Goal: Task Accomplishment & Management: Complete application form

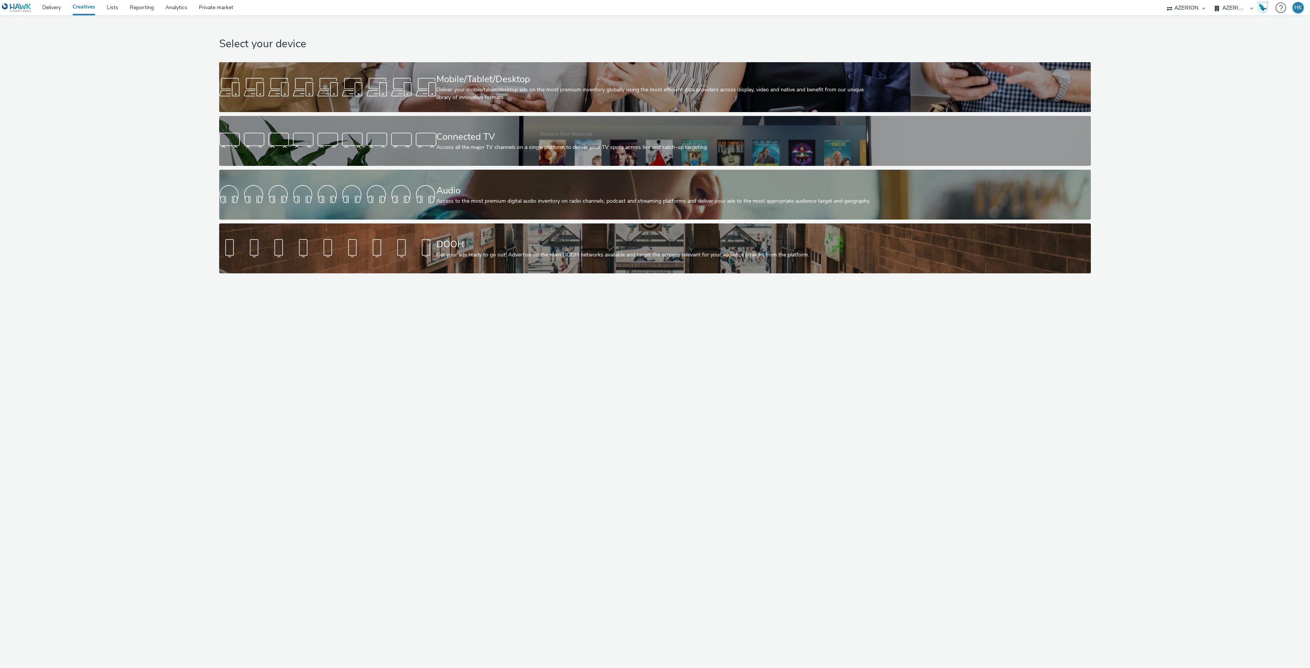
select select "79162ed7-0017-4339-93b0-3399b708648f"
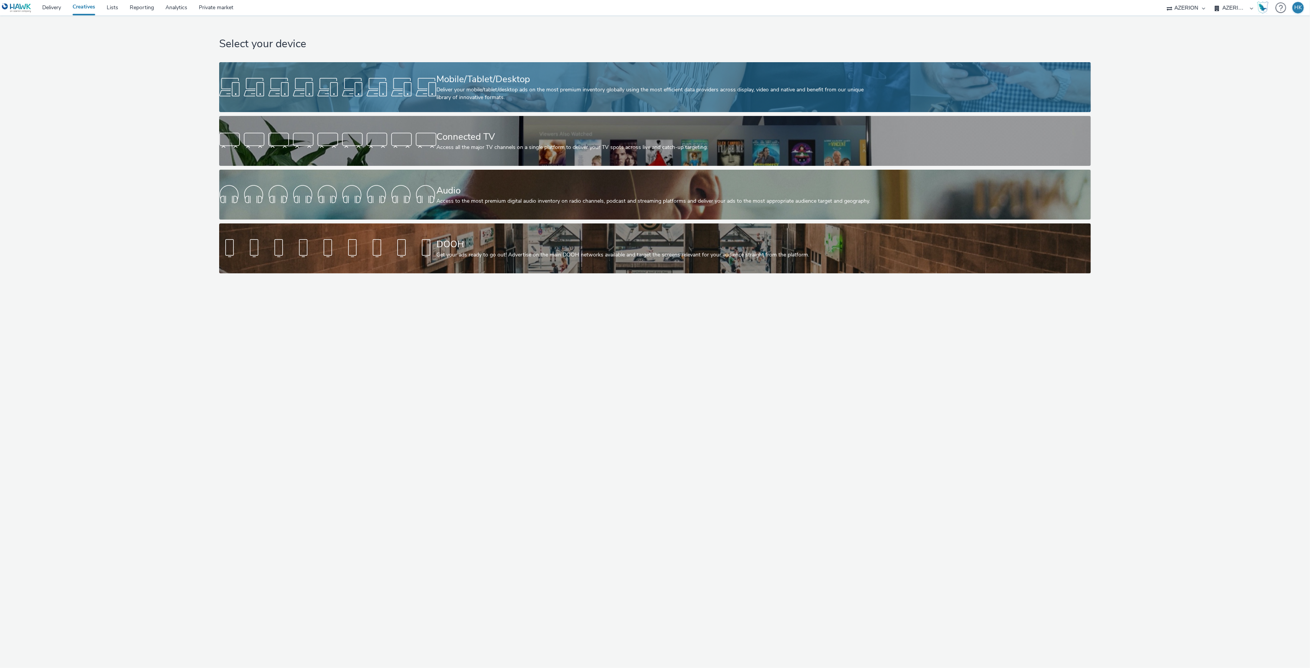
click at [525, 87] on div "Deliver your mobile/tablet/desktop ads on the most premium inventory globally u…" at bounding box center [654, 94] width 434 height 16
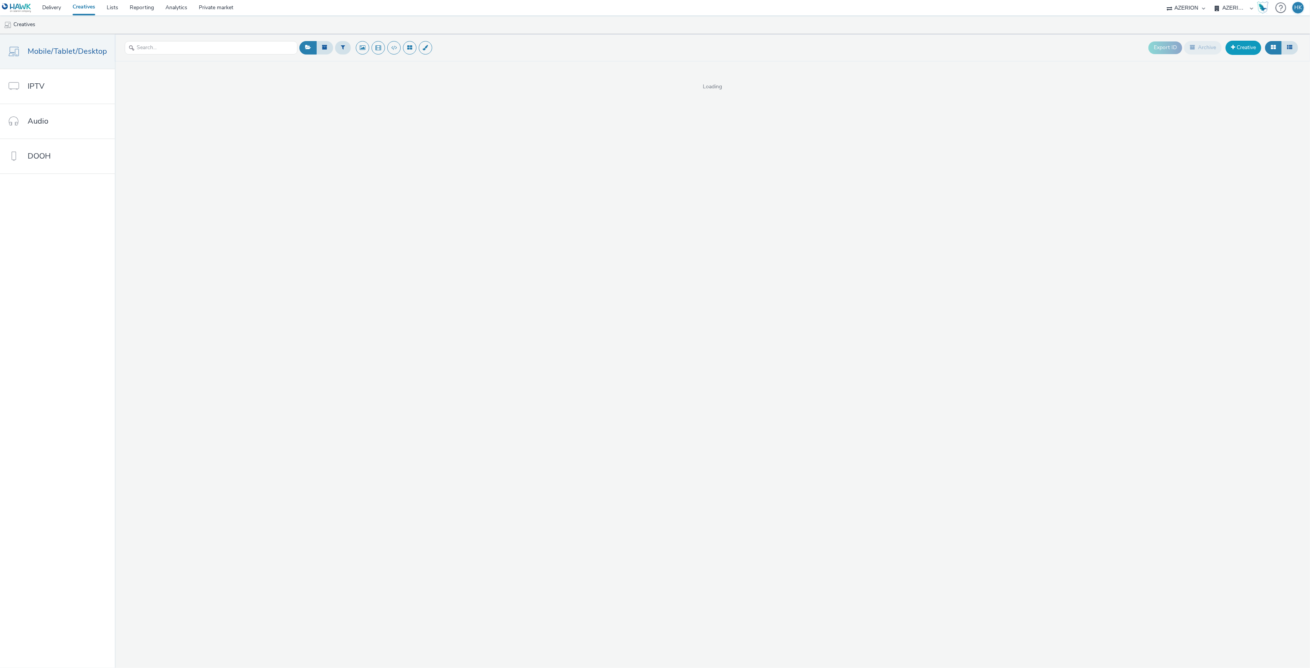
click at [1236, 45] on link "Creative" at bounding box center [1244, 48] width 36 height 14
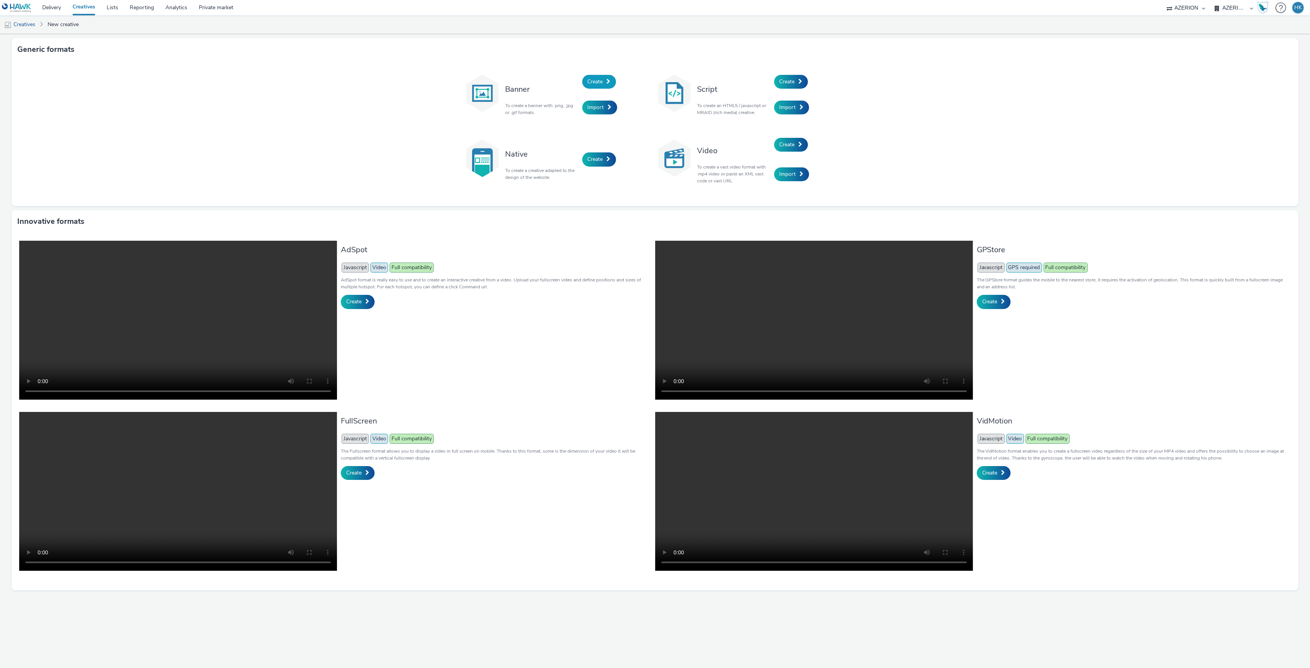
click at [597, 83] on span "Create" at bounding box center [595, 81] width 15 height 7
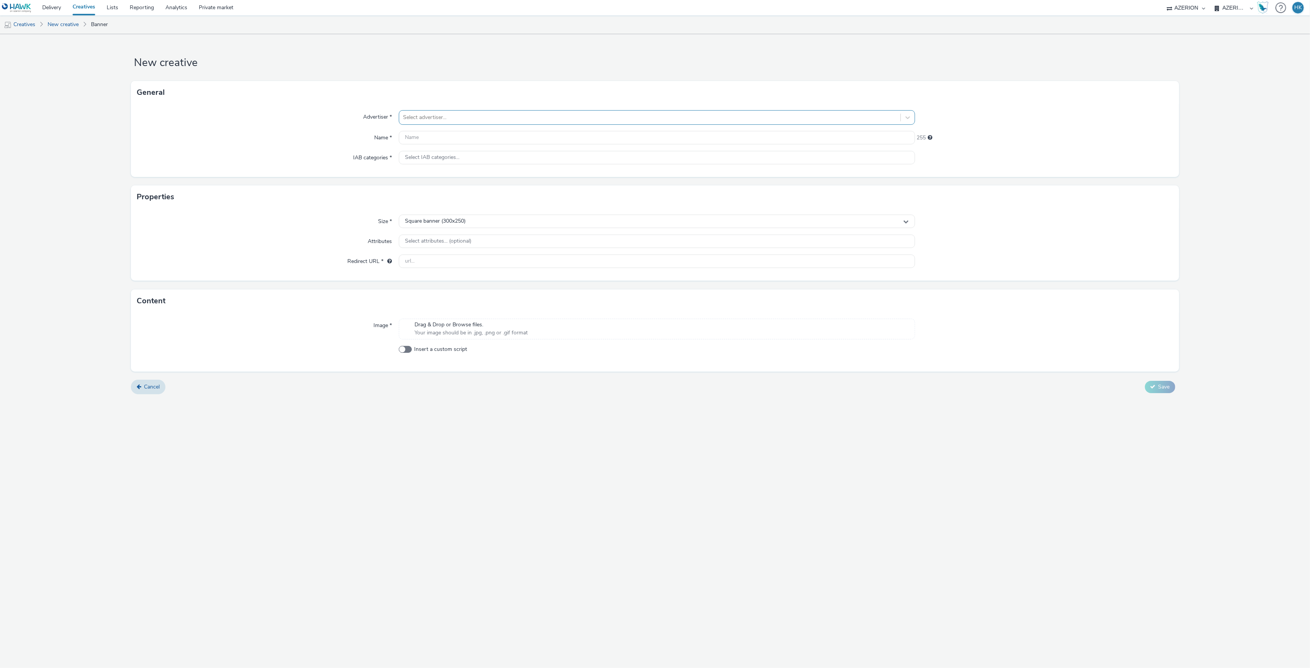
click at [546, 124] on div "Select advertiser..." at bounding box center [649, 117] width 501 height 12
paste input "FR_CMIMedia_CreditAgricole_BtoB_AjouMaine_Fil RougeV2"
type input "FR_CMIMedia_CreditAgricole_BtoB_AjouMaine_Fil RougeV2 | Interstitial"
drag, startPoint x: 594, startPoint y: 120, endPoint x: 446, endPoint y: 117, distance: 147.5
click at [446, 117] on div at bounding box center [649, 117] width 493 height 9
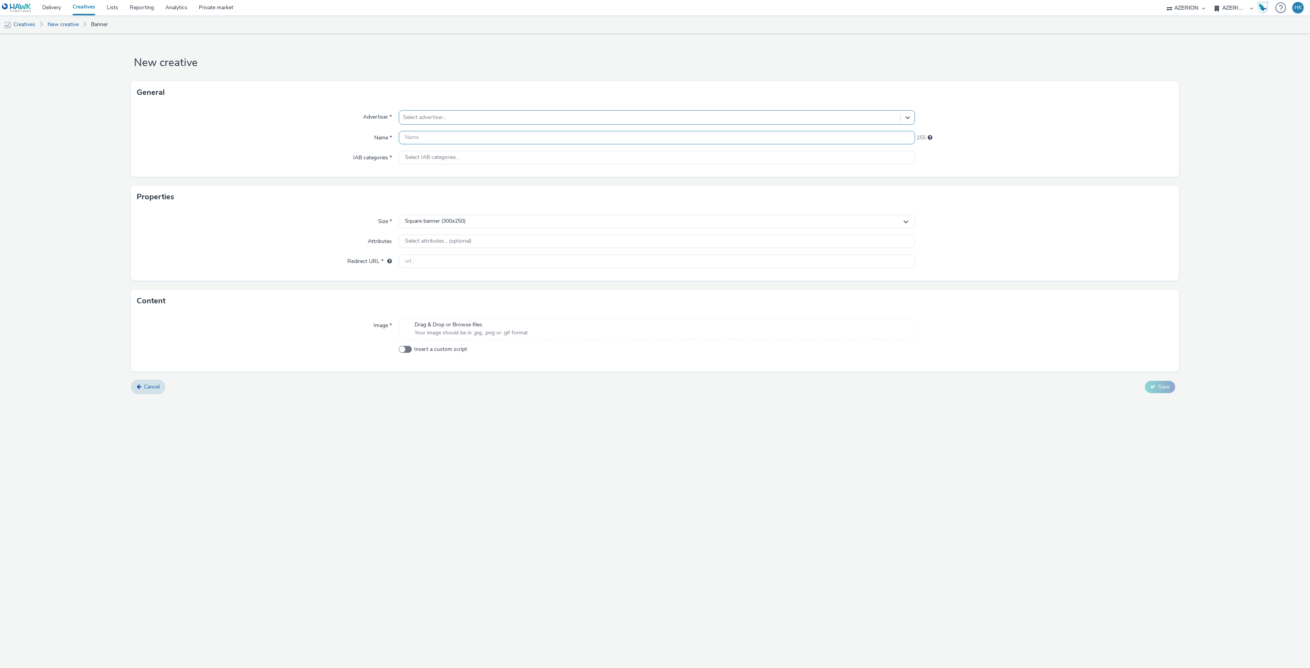
click at [442, 137] on input "text" at bounding box center [657, 137] width 516 height 13
paste input "FR_CMIMedia_CreditAgricole_BtoB_AjouMaine_Fil RougeV2"
type input "FR_CMIMedia_CreditAgricole_BtoB_AjouMaine_Fil RougeV2 | Interstitial"
click at [437, 110] on div "Select advertiser..." at bounding box center [657, 117] width 516 height 15
type input "agri"
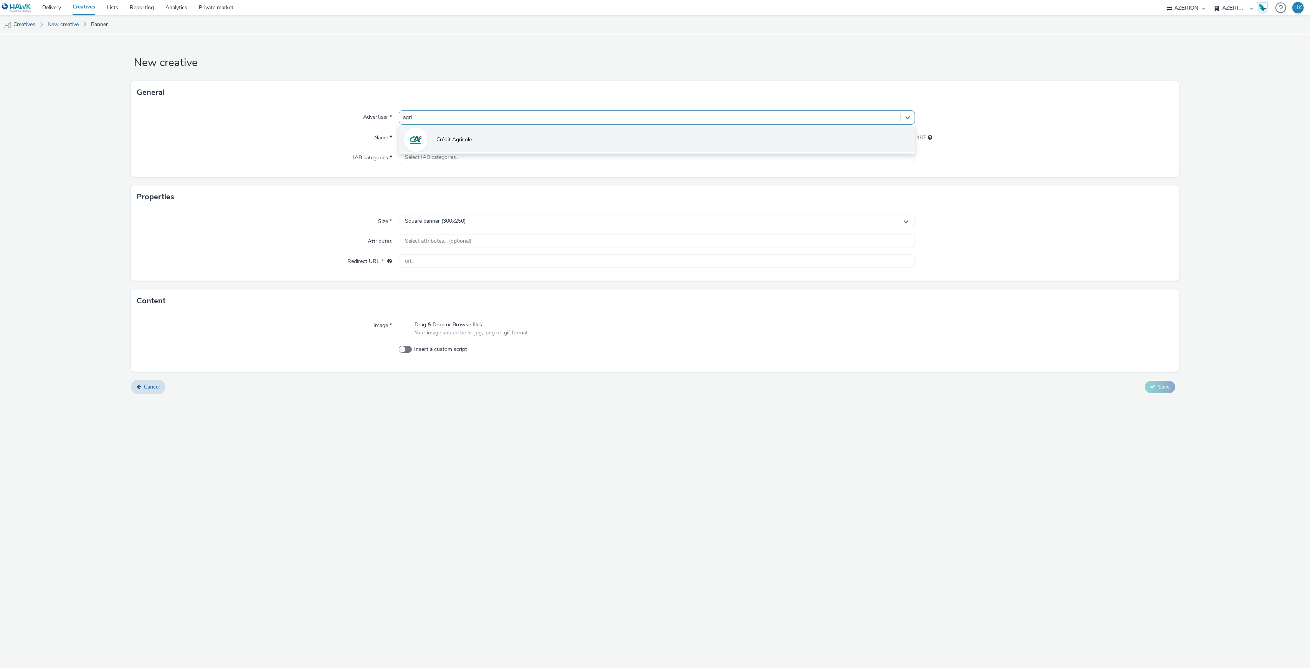
click at [442, 131] on li "Crédit Agricole" at bounding box center [657, 139] width 516 height 26
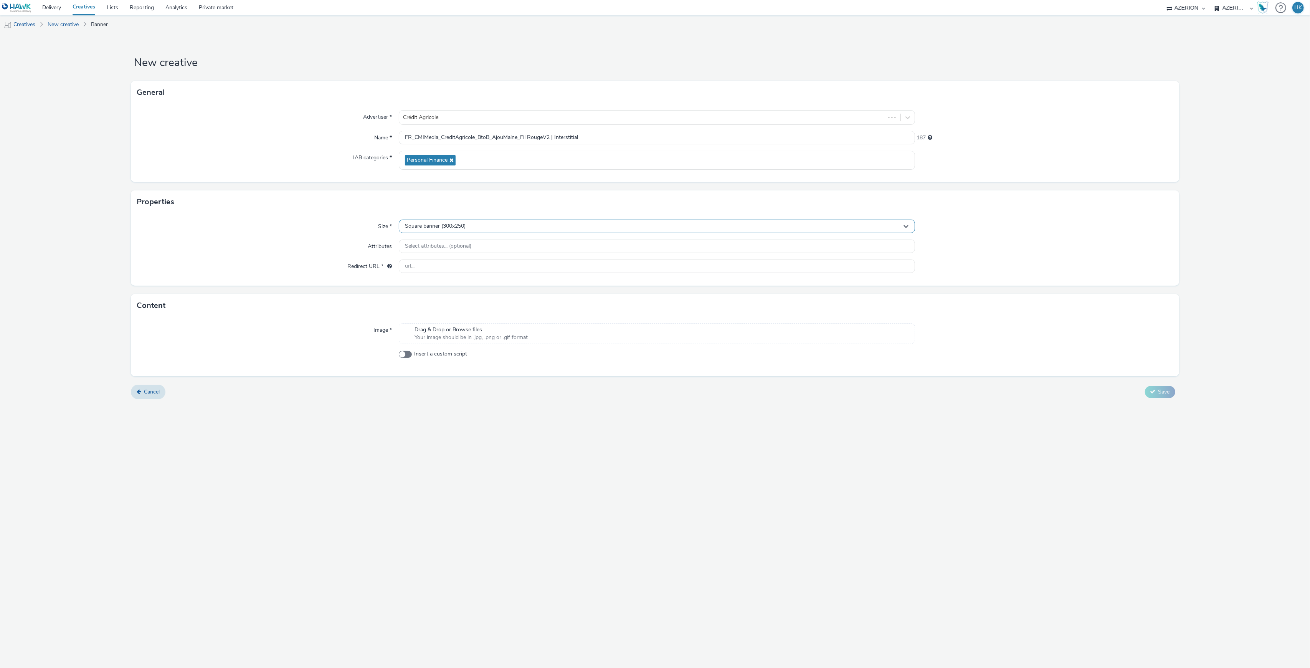
click at [476, 225] on div "Square banner (300x250)" at bounding box center [657, 226] width 516 height 13
click at [446, 240] on input "text" at bounding box center [656, 242] width 515 height 13
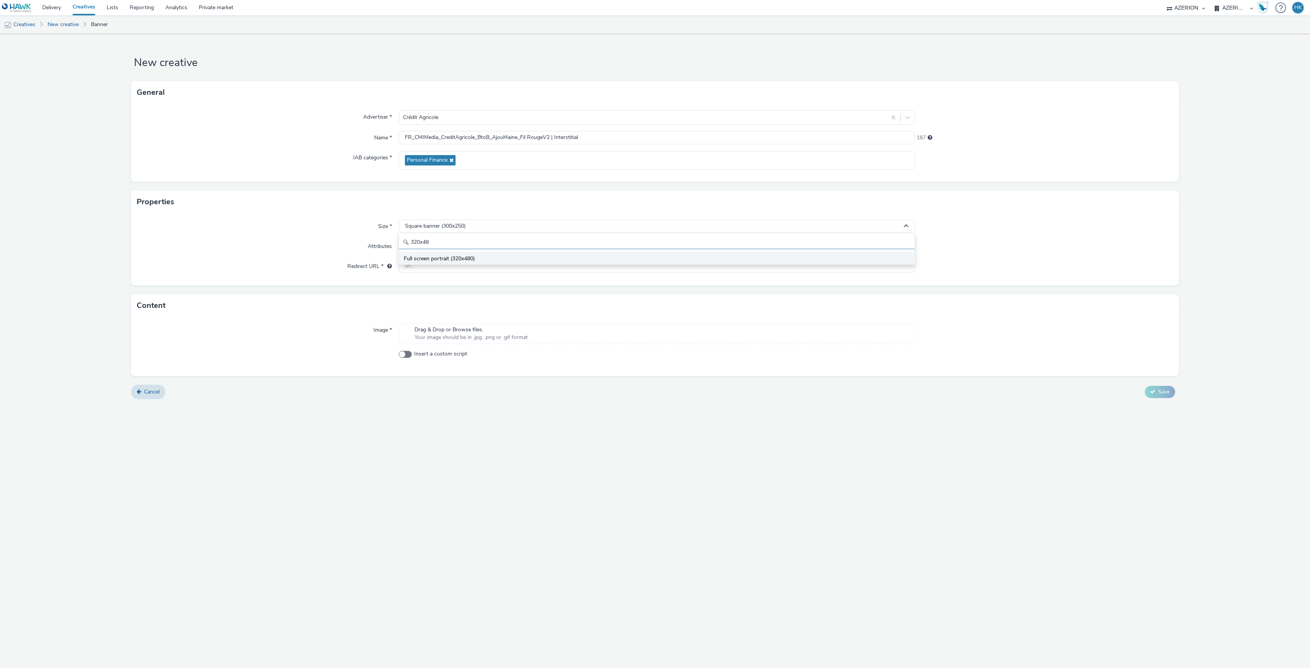
type input "320x48"
click at [469, 258] on span "Full screen portrait (320x480)" at bounding box center [439, 259] width 71 height 8
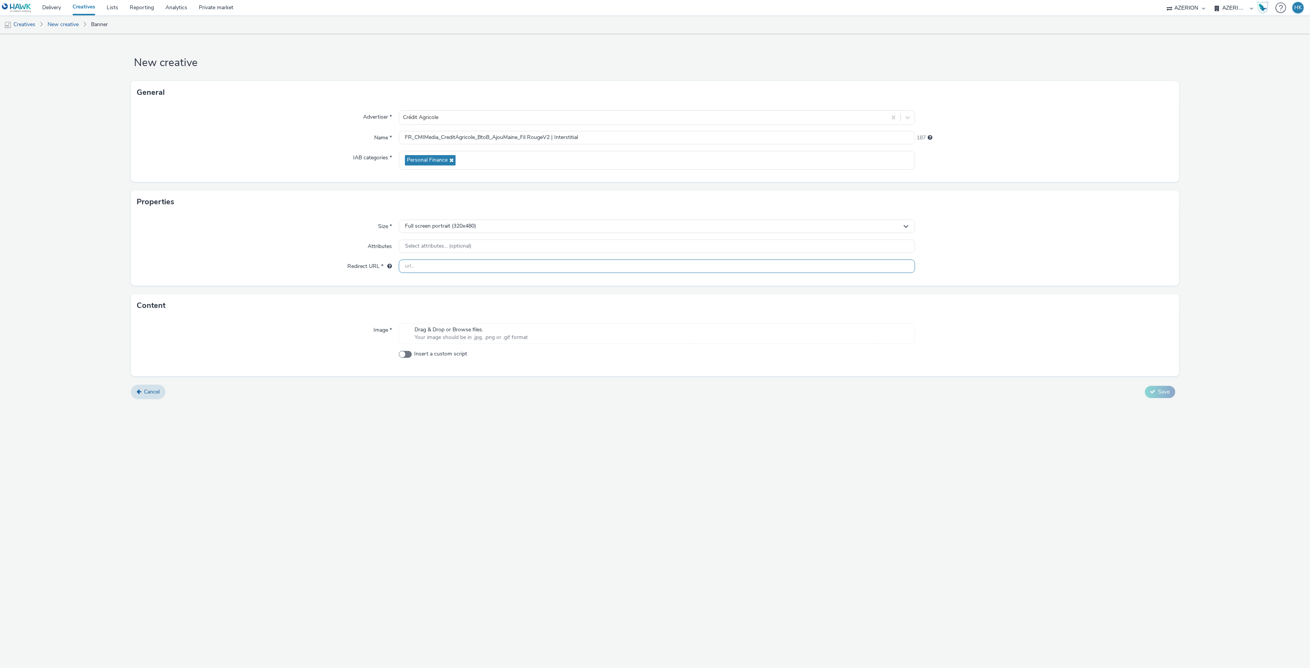
click at [483, 271] on input "text" at bounding box center [657, 266] width 516 height 13
paste input "[URL][DOMAIN_NAME][US_STATE]"
type input "[URL][DOMAIN_NAME][US_STATE]"
click at [485, 329] on span "Drag & Drop or Browse files." at bounding box center [471, 330] width 113 height 8
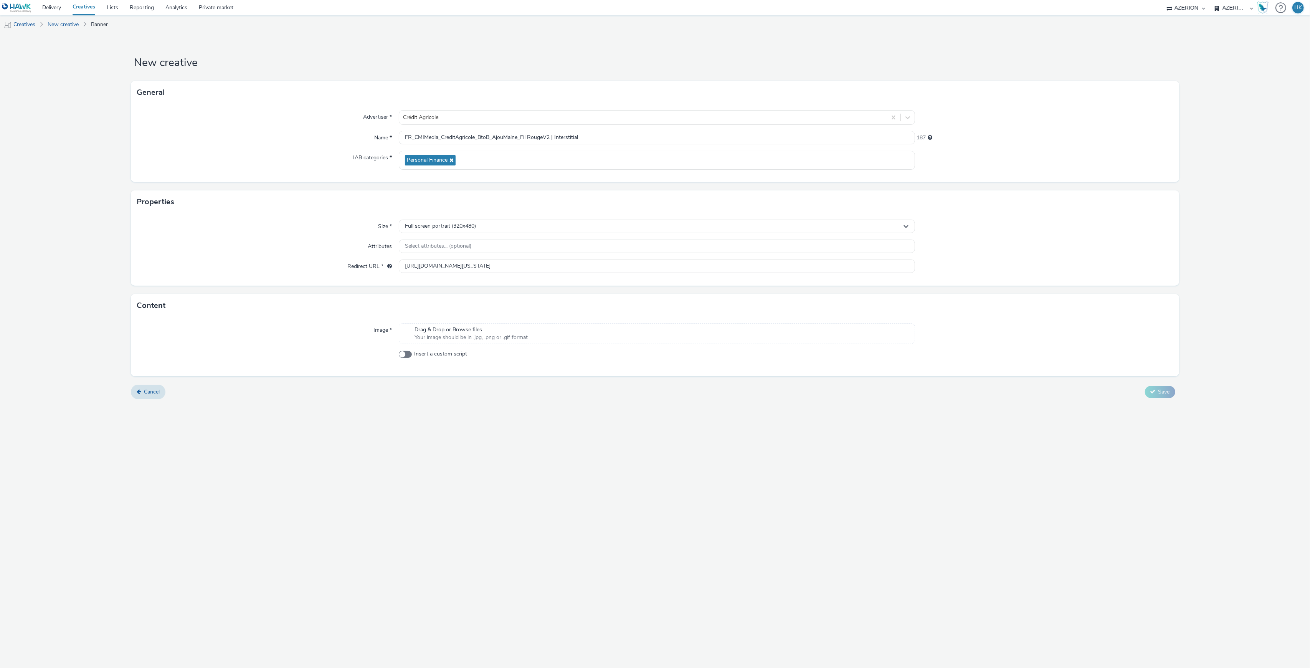
scroll to position [0, 0]
click at [1168, 400] on span "Save" at bounding box center [1165, 402] width 12 height 7
